Goal: Task Accomplishment & Management: Complete application form

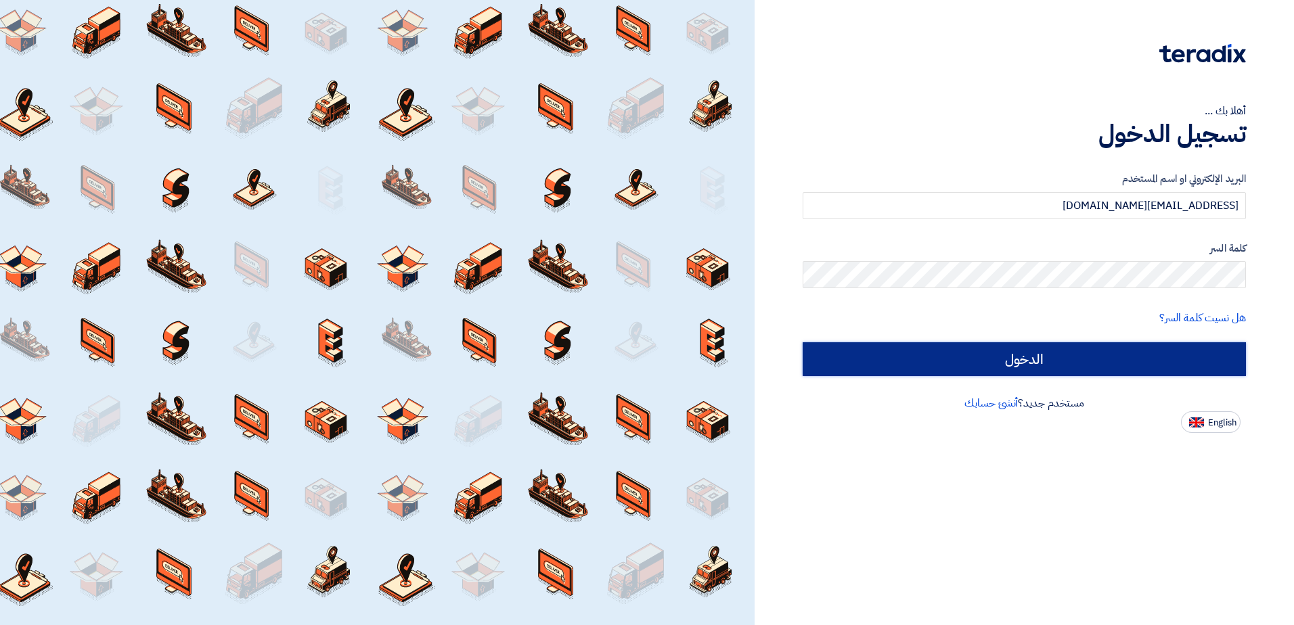
click at [908, 357] on input "الدخول" at bounding box center [1023, 359] width 443 height 34
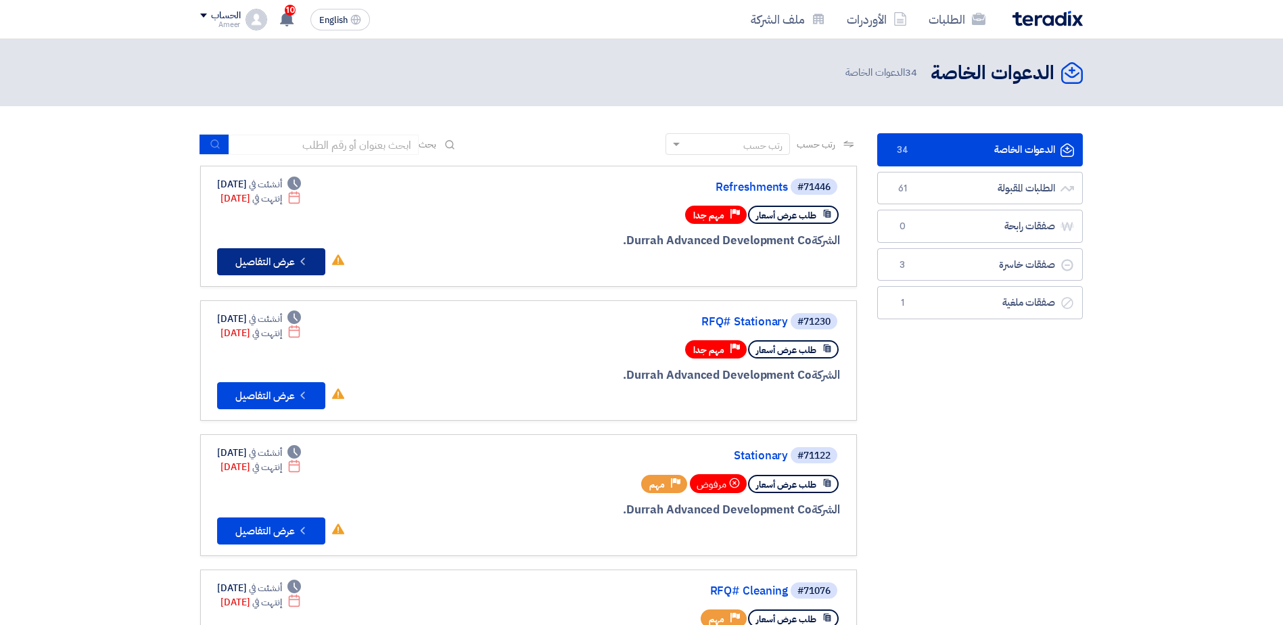
click at [278, 265] on button "Check details عرض التفاصيل" at bounding box center [271, 261] width 108 height 27
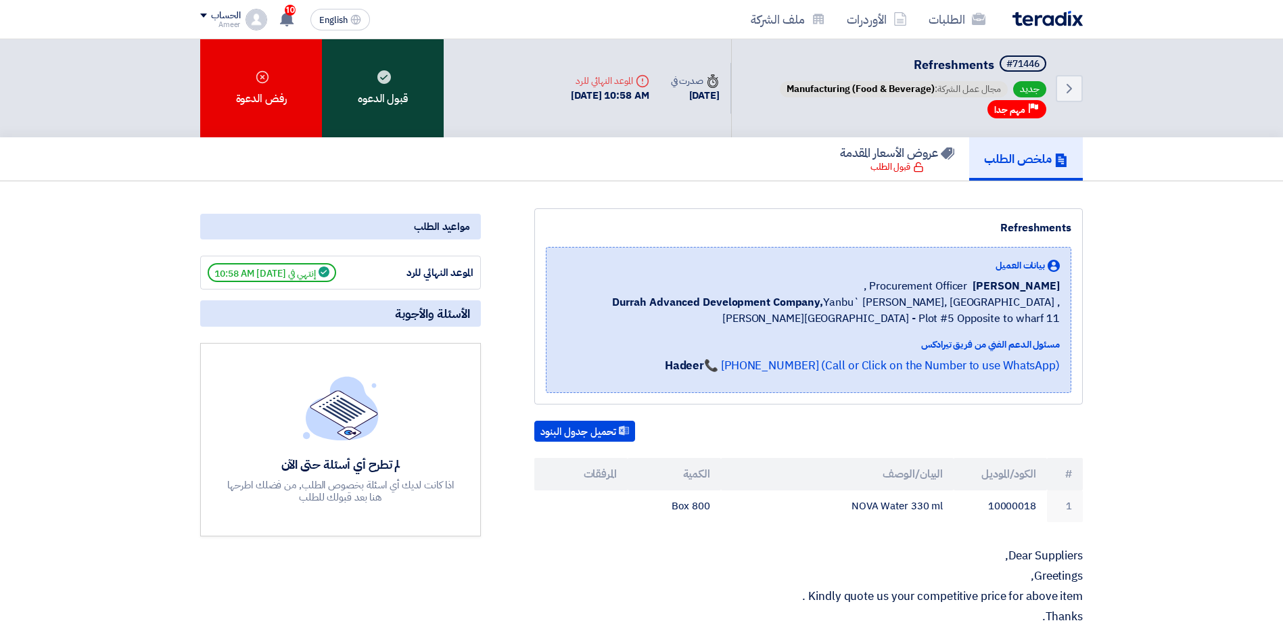
click at [384, 85] on div "قبول الدعوه" at bounding box center [383, 88] width 122 height 98
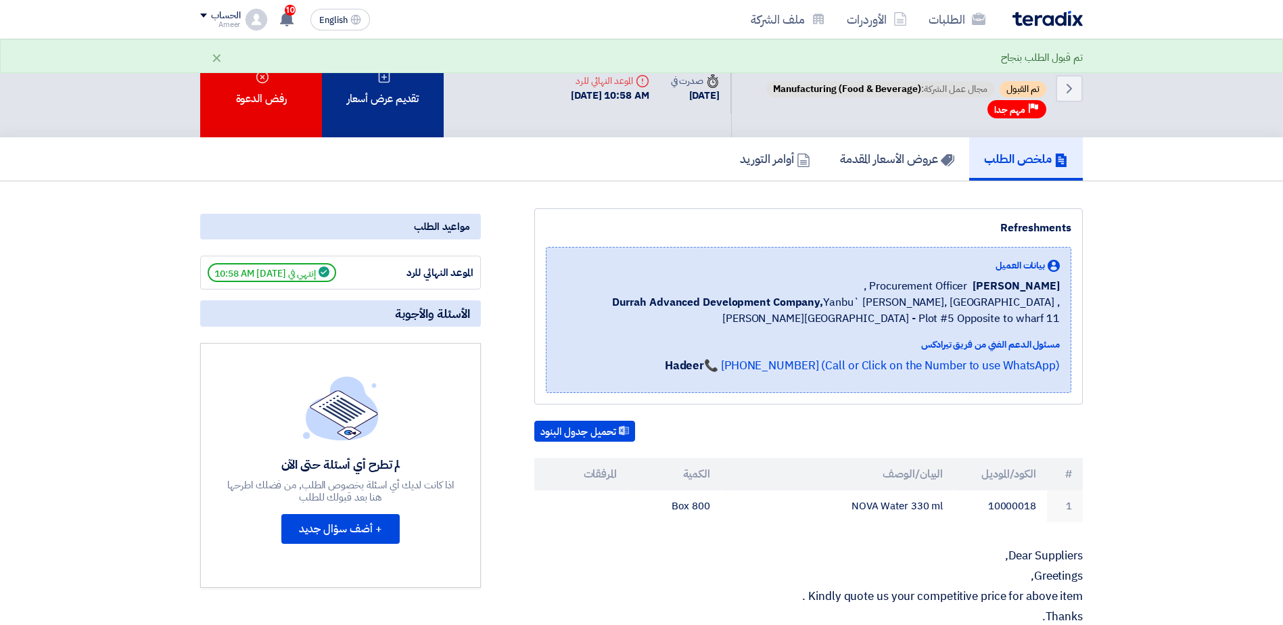
click at [387, 81] on icon at bounding box center [384, 77] width 14 height 14
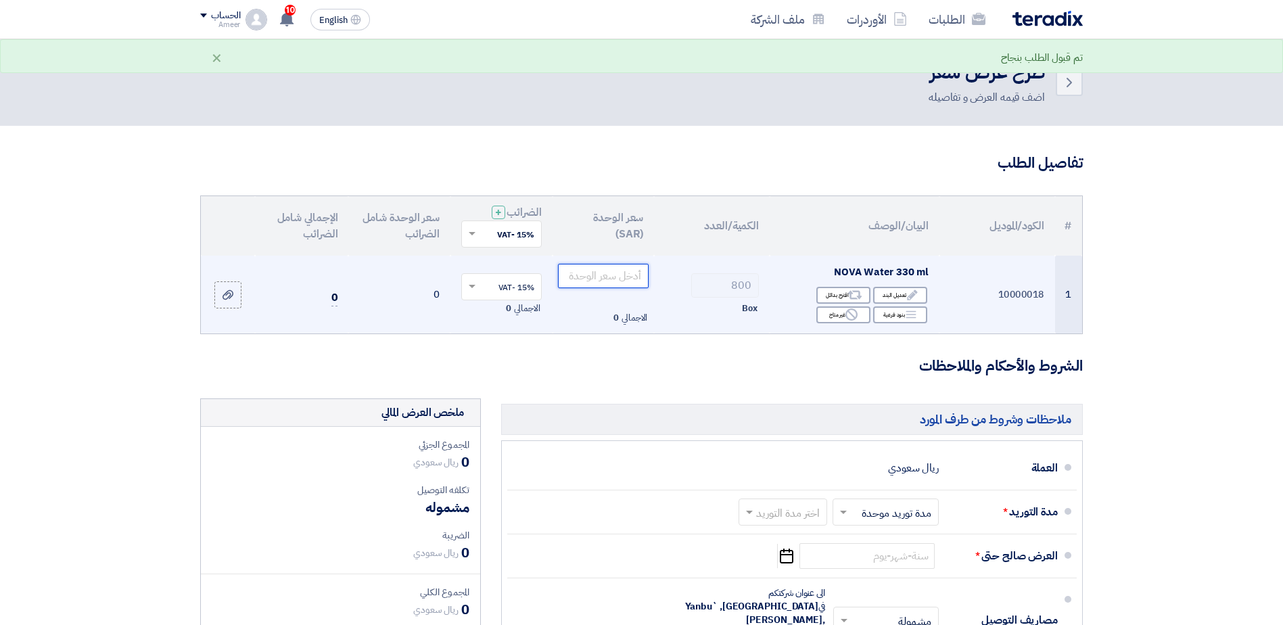
click at [602, 277] on input "number" at bounding box center [603, 276] width 91 height 24
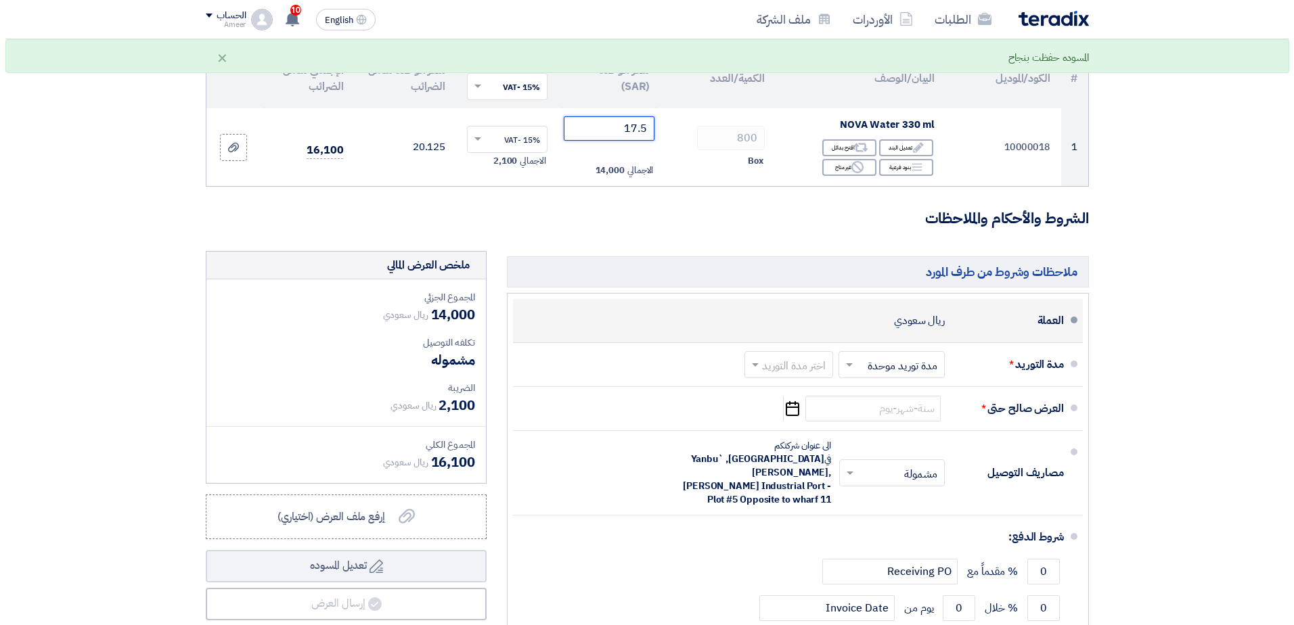
scroll to position [203, 0]
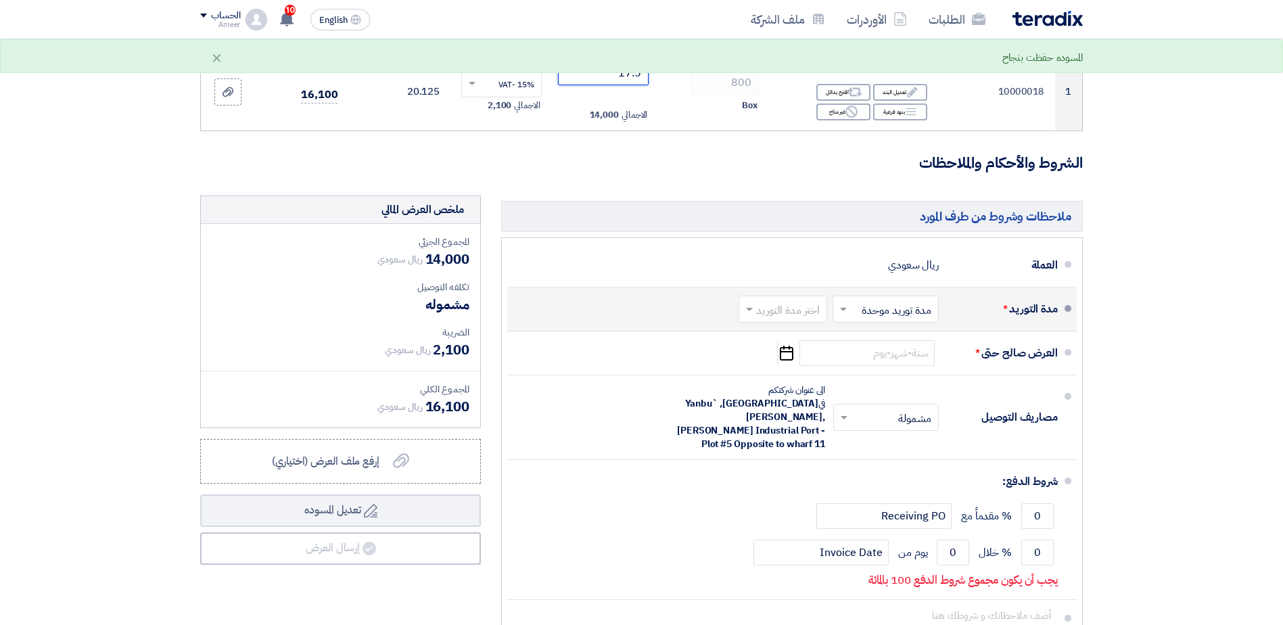
type input "17.5"
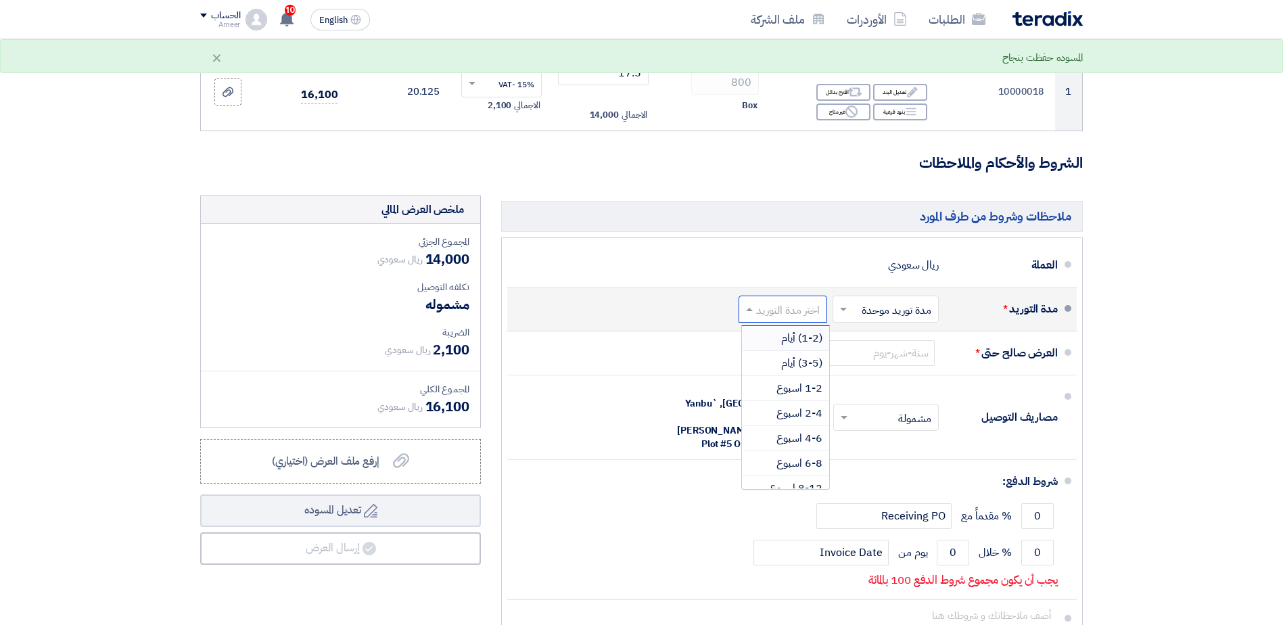
click at [790, 313] on input "text" at bounding box center [780, 310] width 82 height 20
click at [806, 363] on span "(3-5) أيام" at bounding box center [801, 363] width 41 height 16
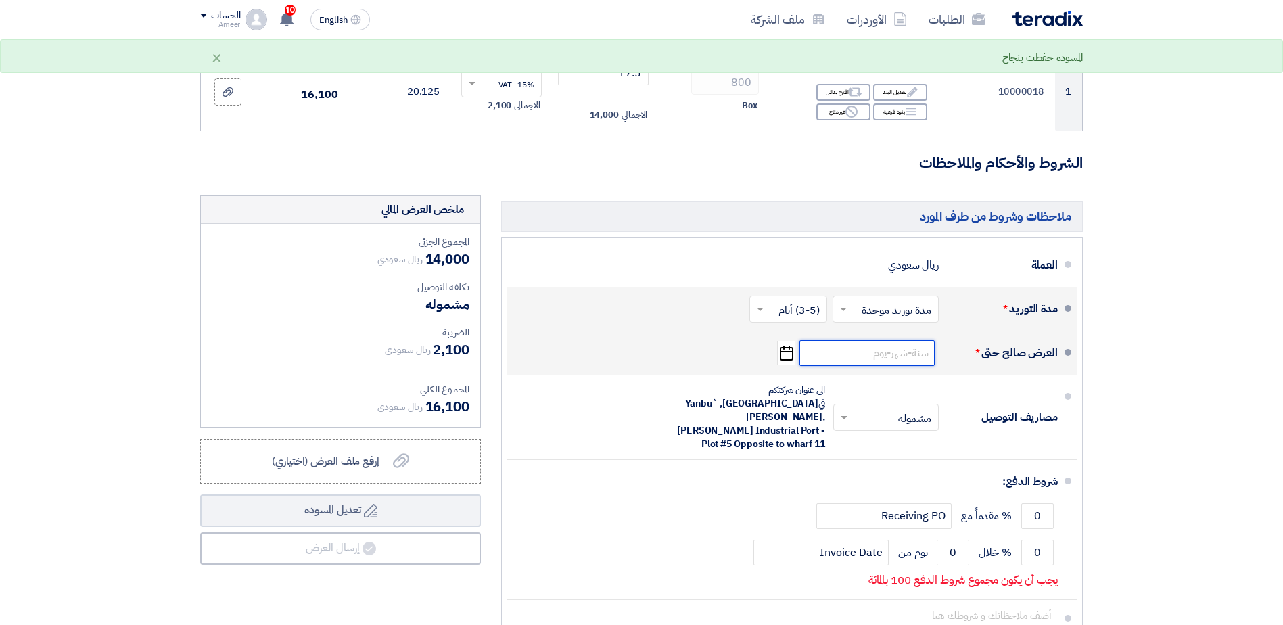
click at [883, 350] on input at bounding box center [867, 353] width 135 height 26
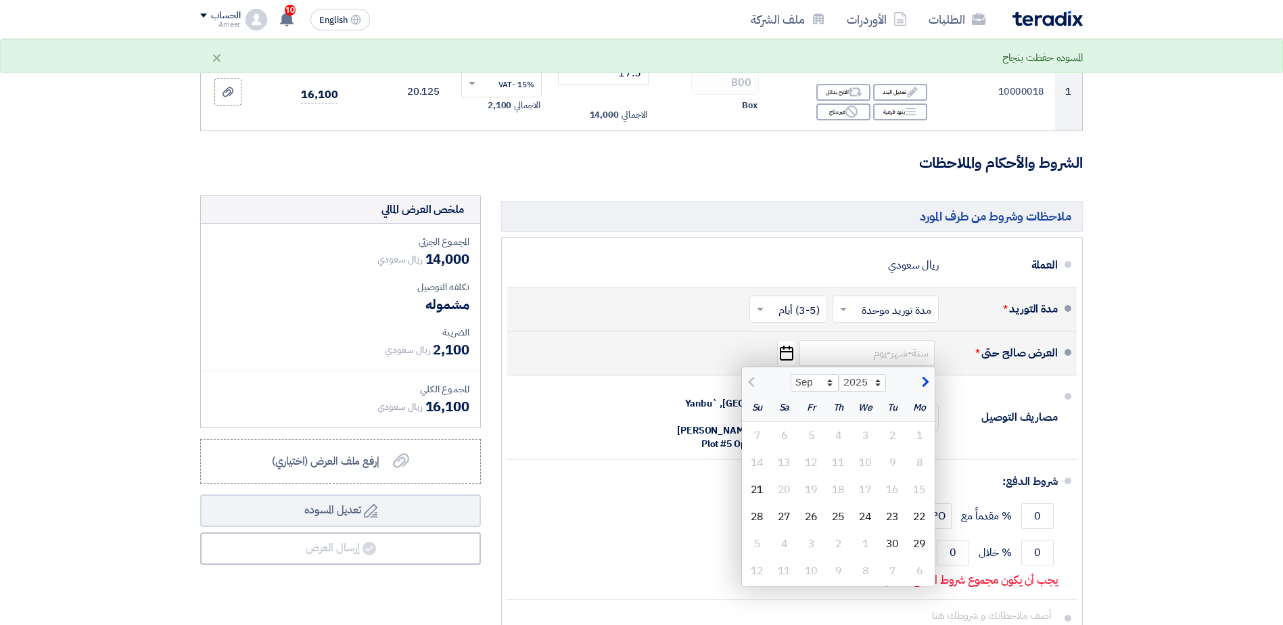
click at [920, 384] on button "button" at bounding box center [924, 381] width 22 height 14
select select "10"
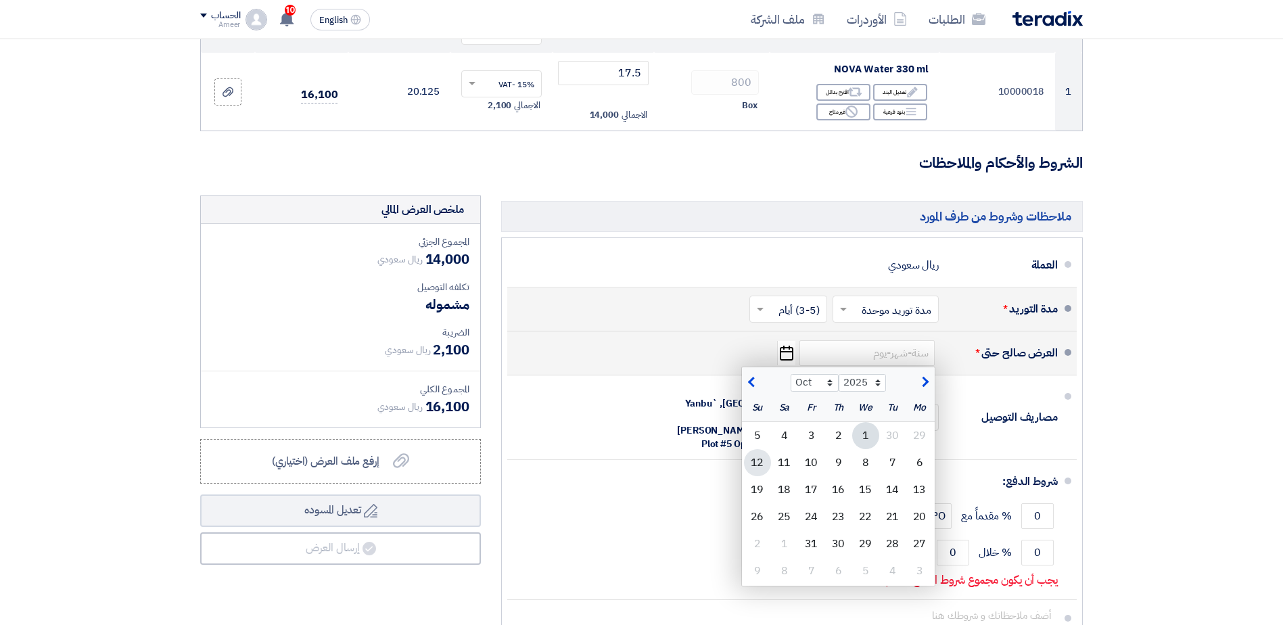
click at [760, 463] on div "12" at bounding box center [757, 462] width 27 height 27
type input "[DATE]"
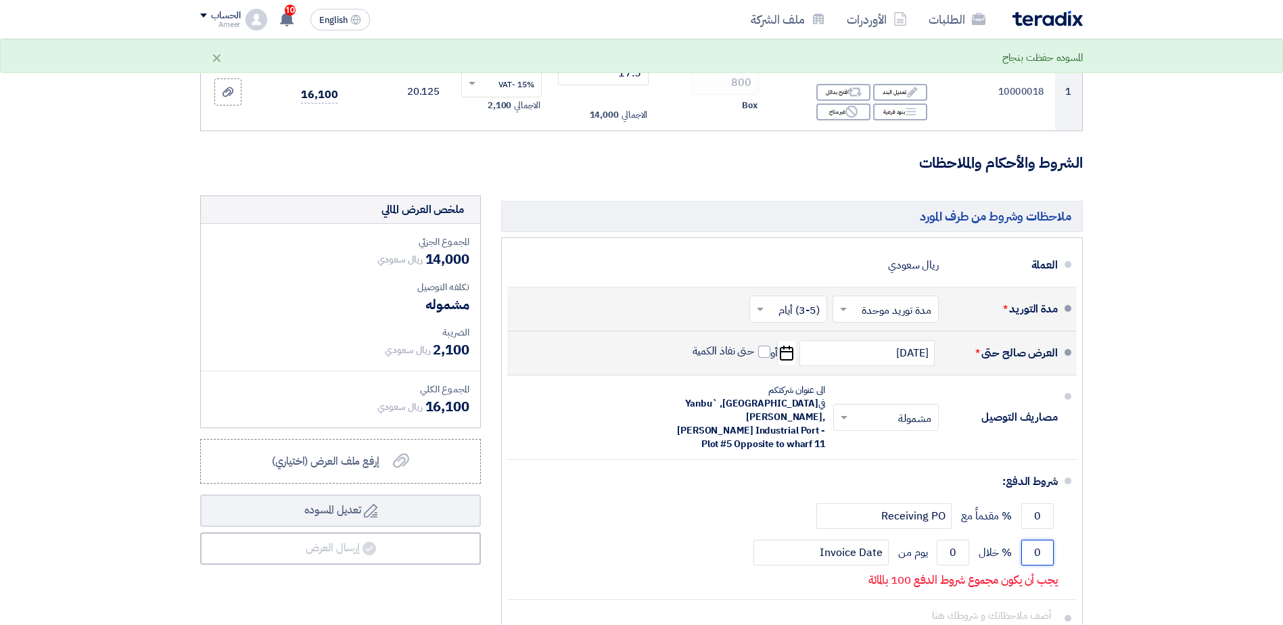
drag, startPoint x: 1060, startPoint y: 534, endPoint x: 1116, endPoint y: 547, distance: 57.5
click at [1116, 547] on section "تفاصيل الطلب # الكود/الموديل البيان/الوصف الكمية/العدد سعر الوحدة (SAR) الضرائب…" at bounding box center [641, 322] width 1283 height 798
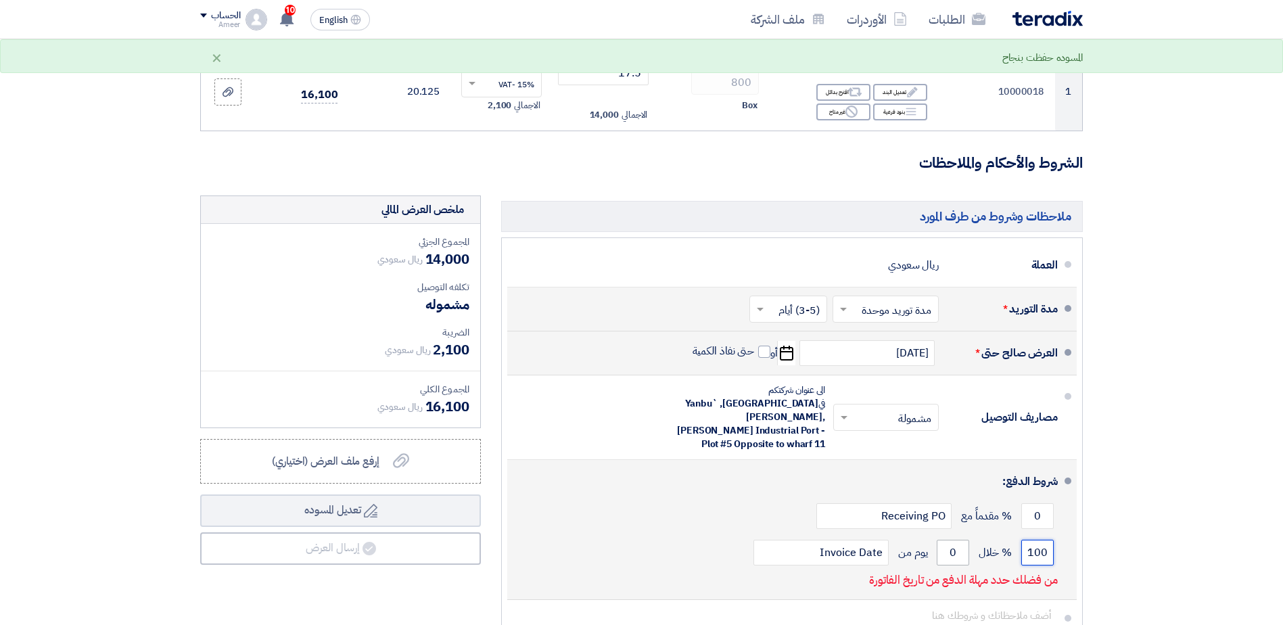
type input "100"
drag, startPoint x: 940, startPoint y: 536, endPoint x: 1021, endPoint y: 520, distance: 82.1
click at [1021, 520] on div "شروط الدفع: 0 % مقدماً مع Receiving PO 100 % خلال 0" at bounding box center [788, 529] width 540 height 129
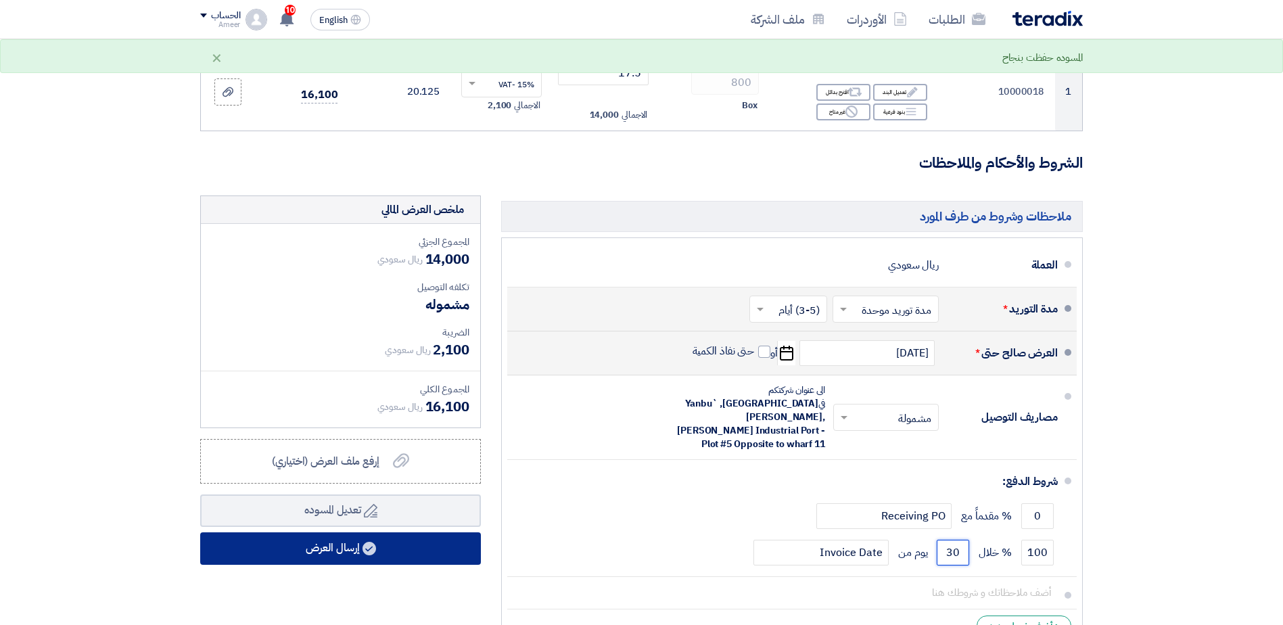
type input "30"
click at [371, 553] on use at bounding box center [370, 549] width 14 height 14
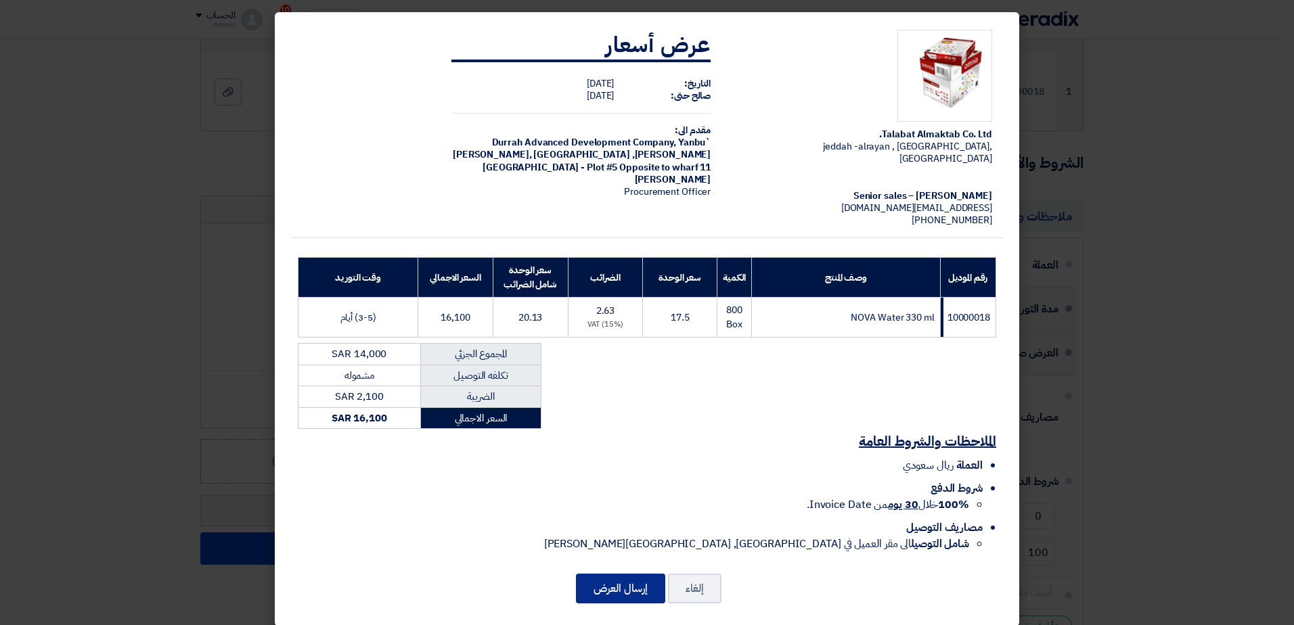
click at [639, 581] on button "إرسال العرض" at bounding box center [620, 589] width 89 height 30
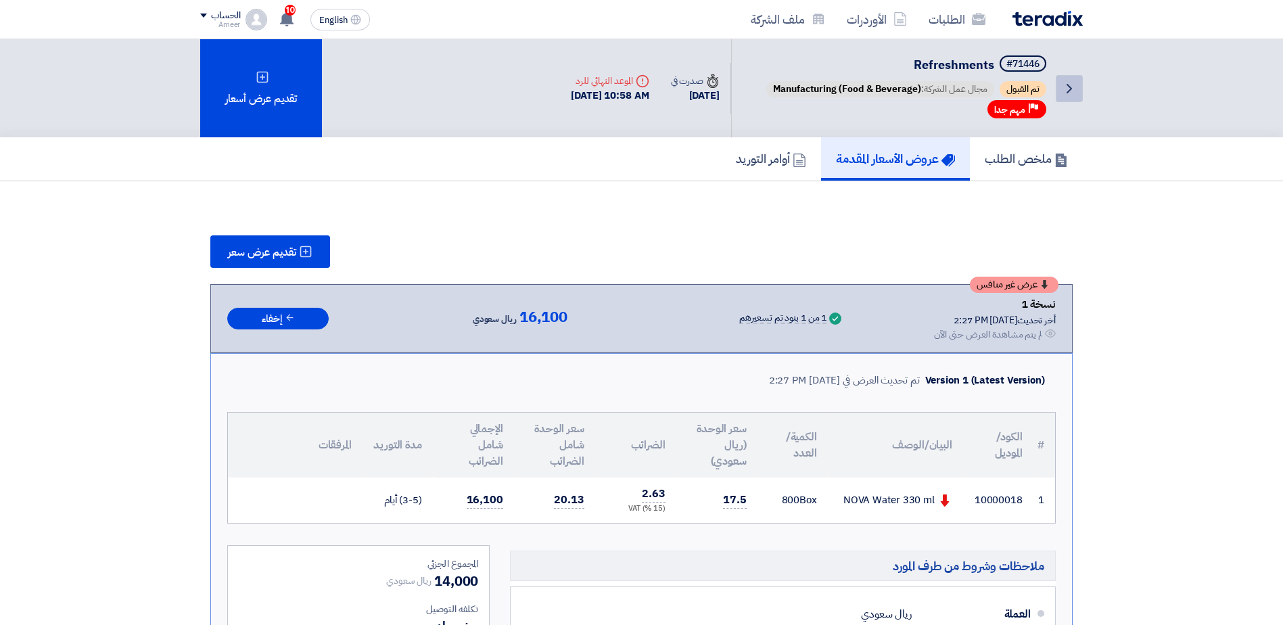
click at [1065, 86] on icon "Back" at bounding box center [1069, 89] width 16 height 16
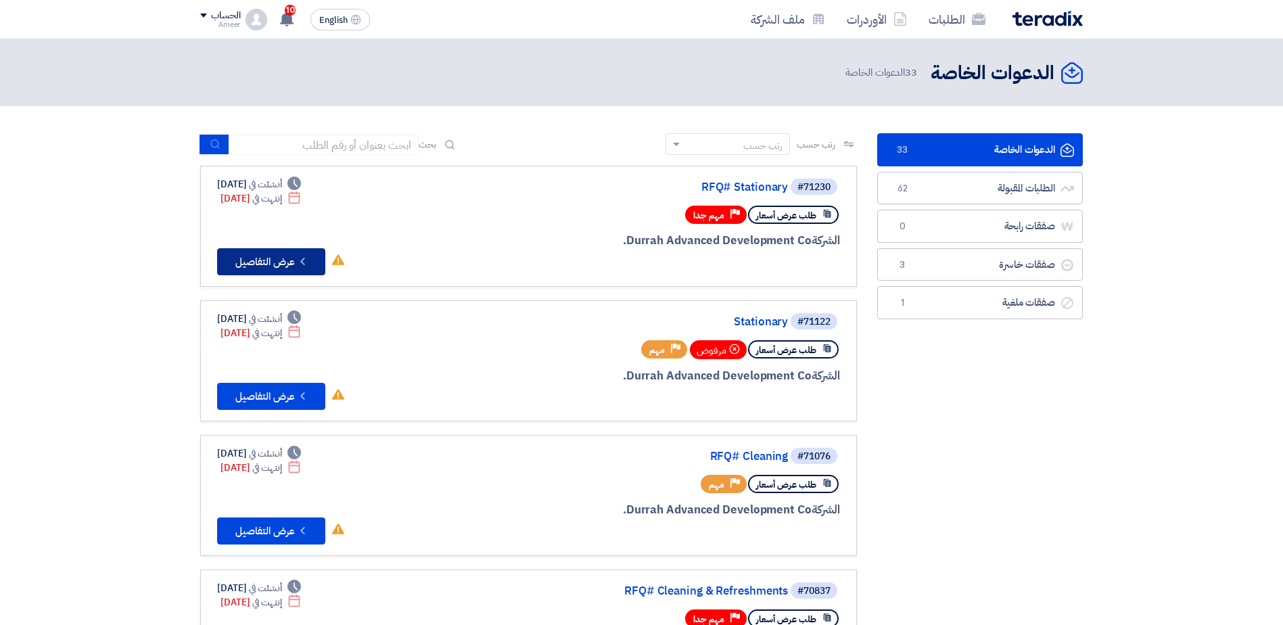
click at [268, 268] on button "Check details عرض التفاصيل" at bounding box center [271, 261] width 108 height 27
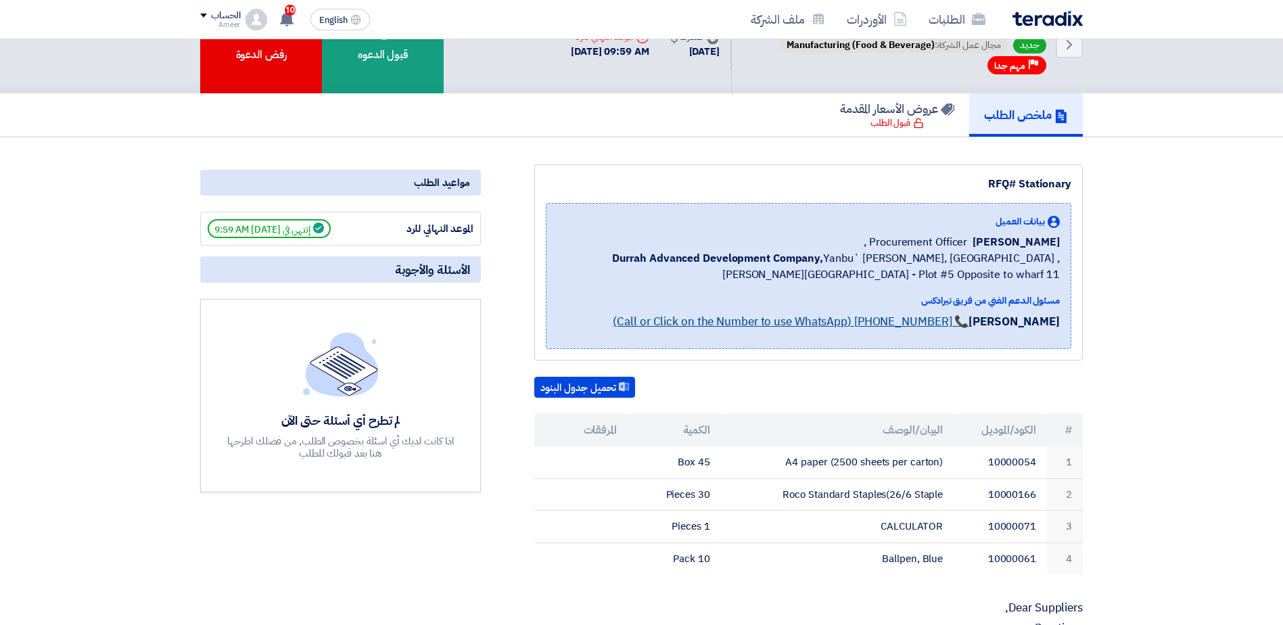
scroll to position [68, 0]
